Goal: Navigation & Orientation: Find specific page/section

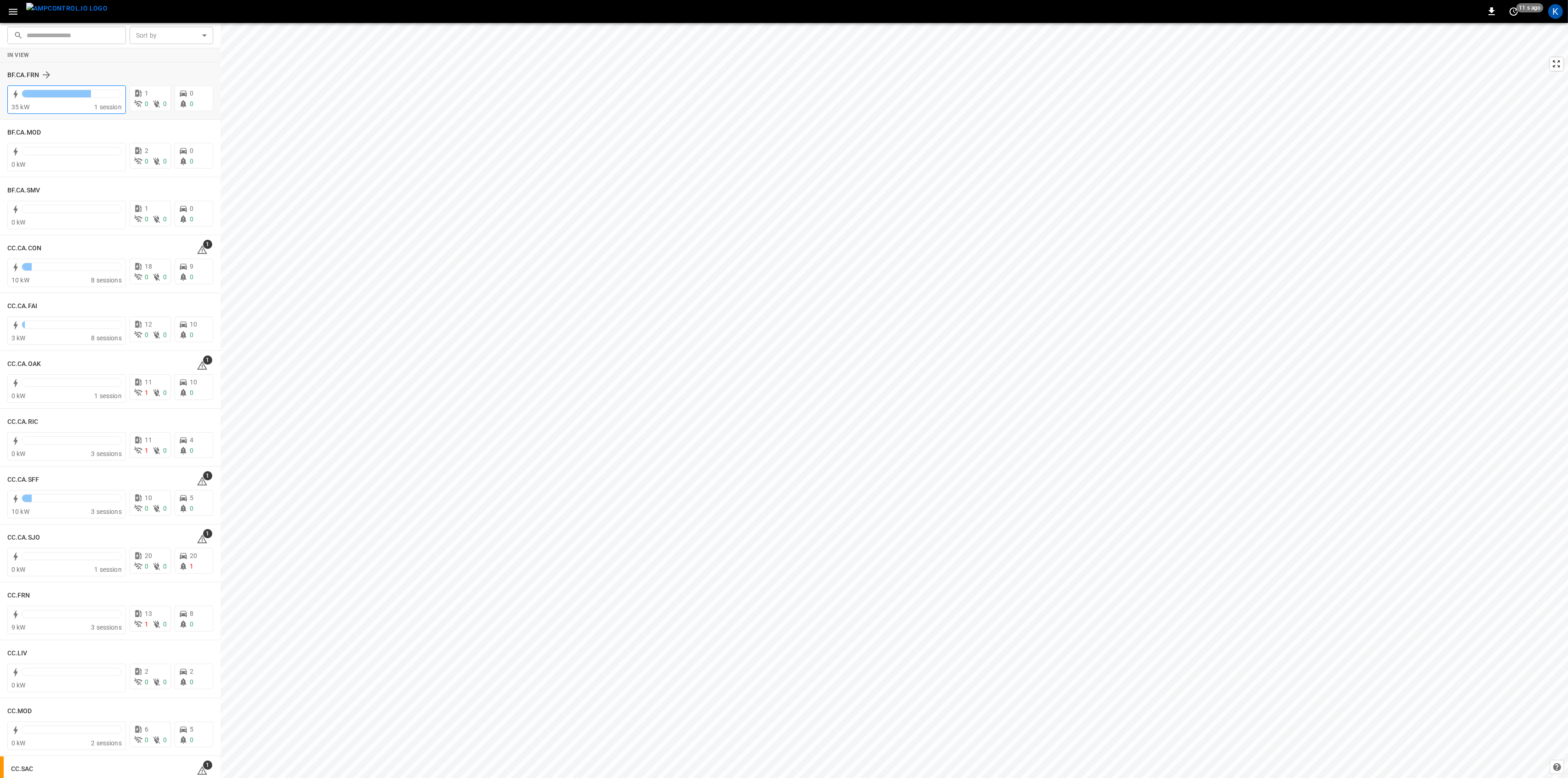
click at [59, 91] on div at bounding box center [56, 94] width 69 height 8
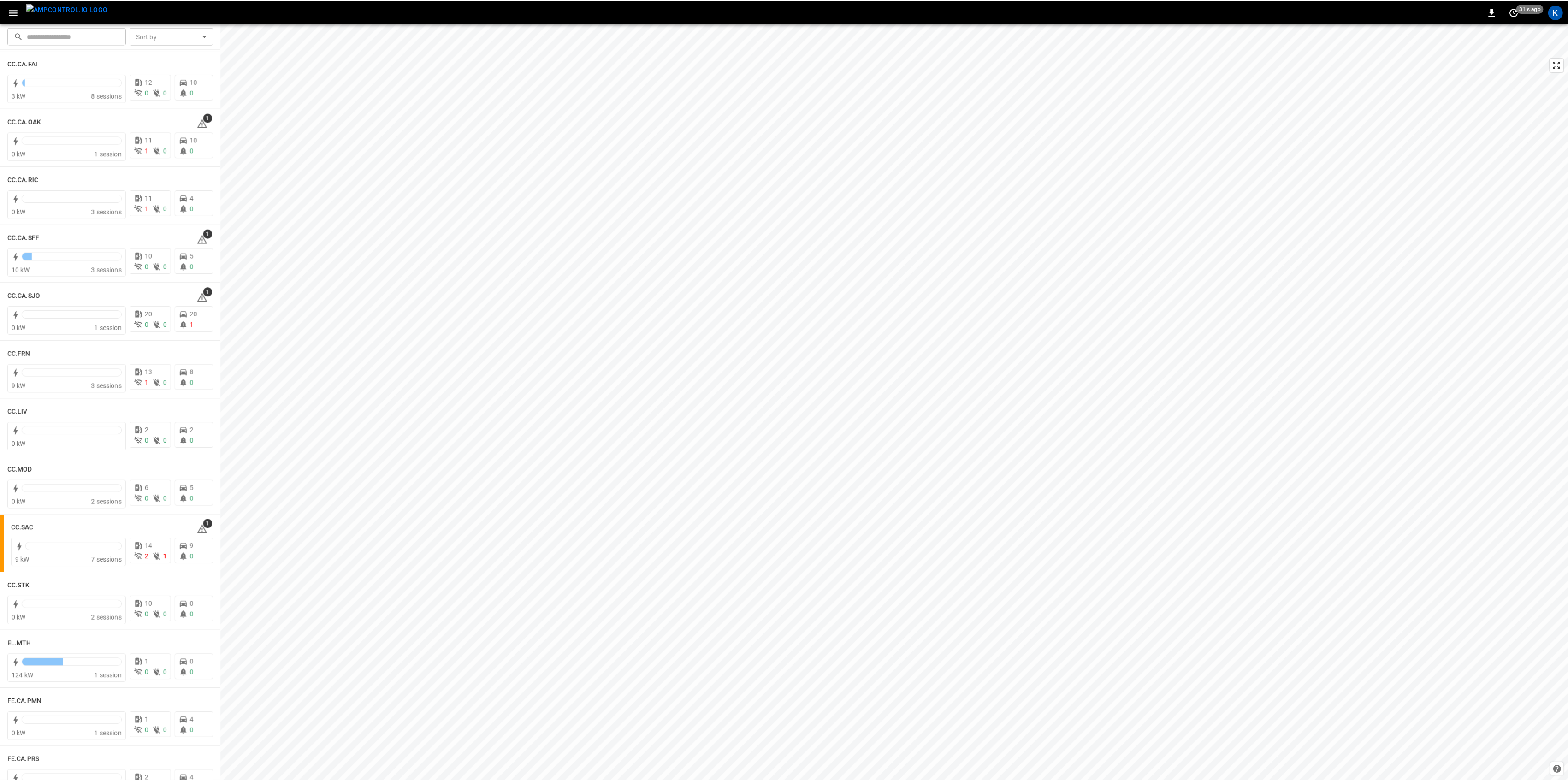
scroll to position [246, 0]
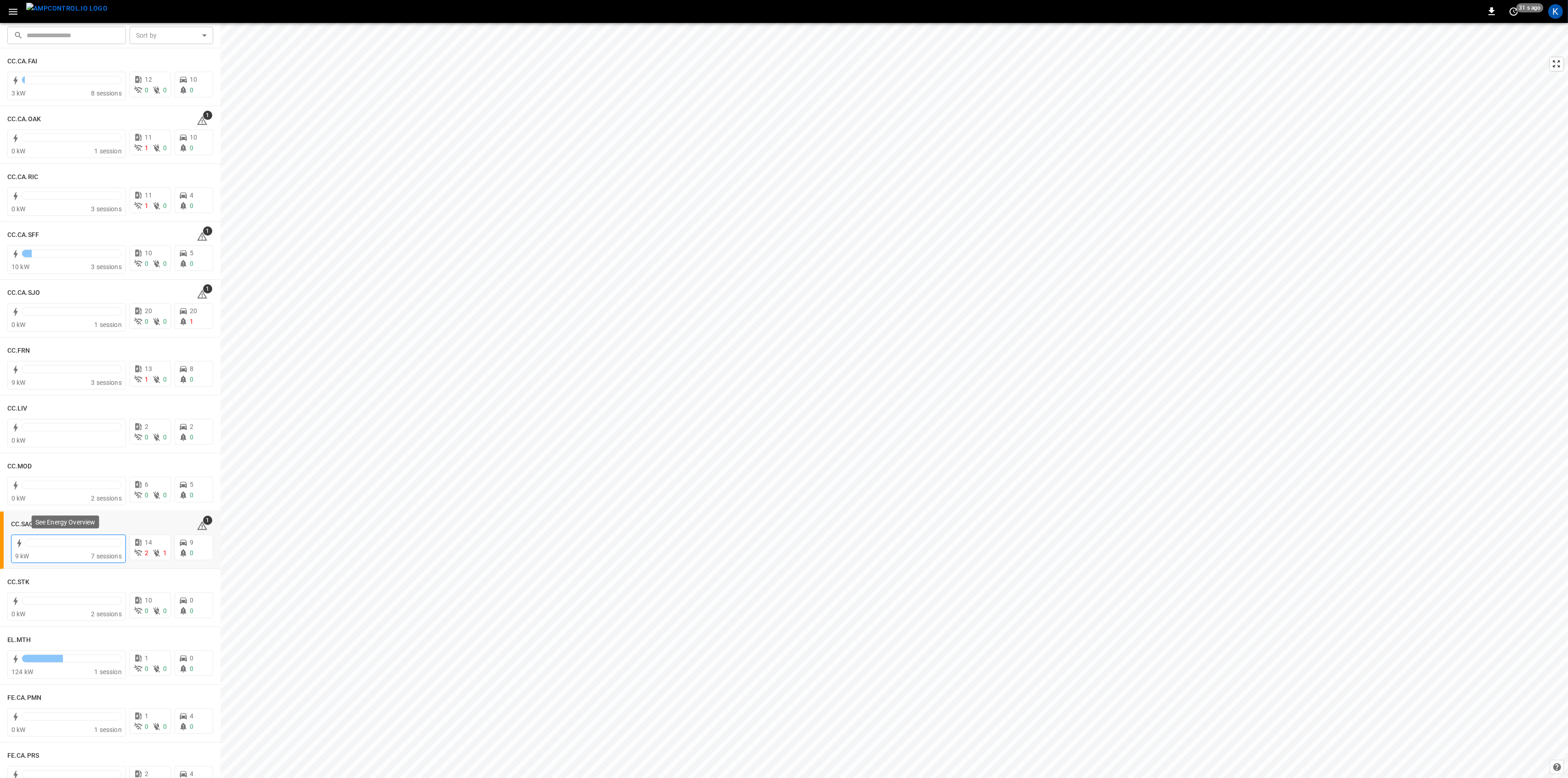
click at [80, 539] on div at bounding box center [73, 543] width 96 height 8
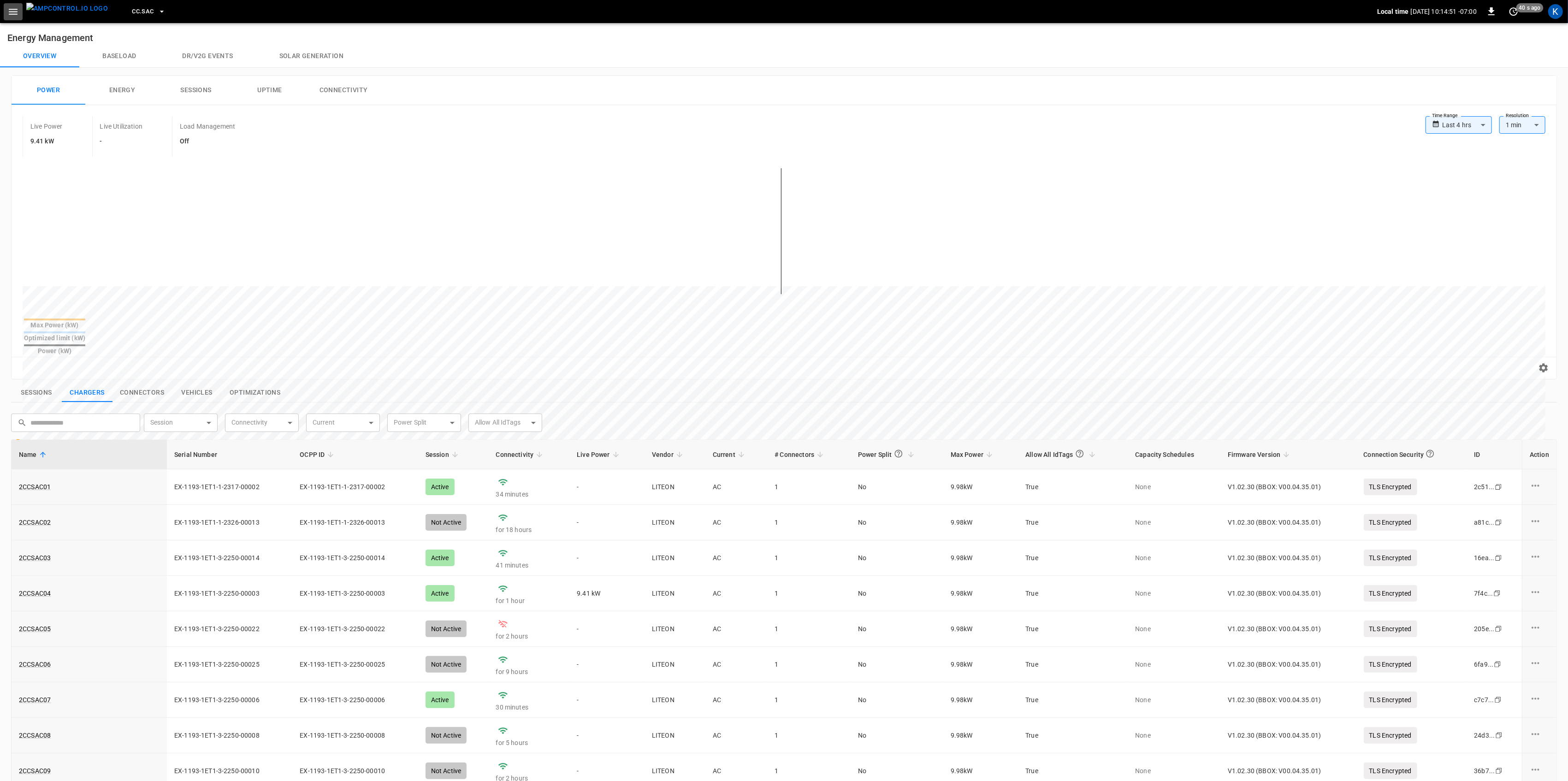
click at [14, 18] on button "button" at bounding box center [13, 11] width 19 height 17
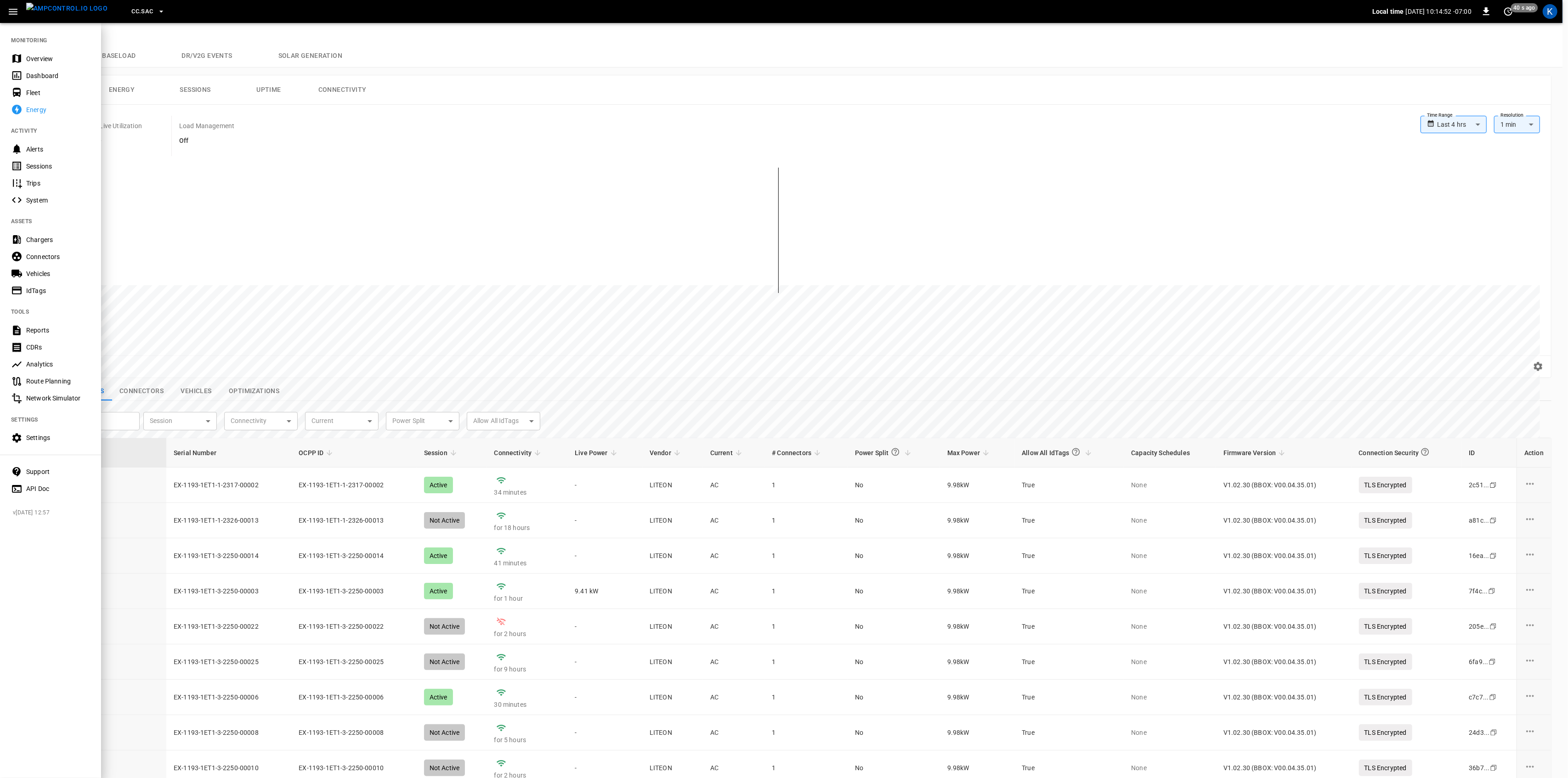
click at [26, 52] on div "Overview" at bounding box center [50, 58] width 101 height 17
